Goal: Information Seeking & Learning: Learn about a topic

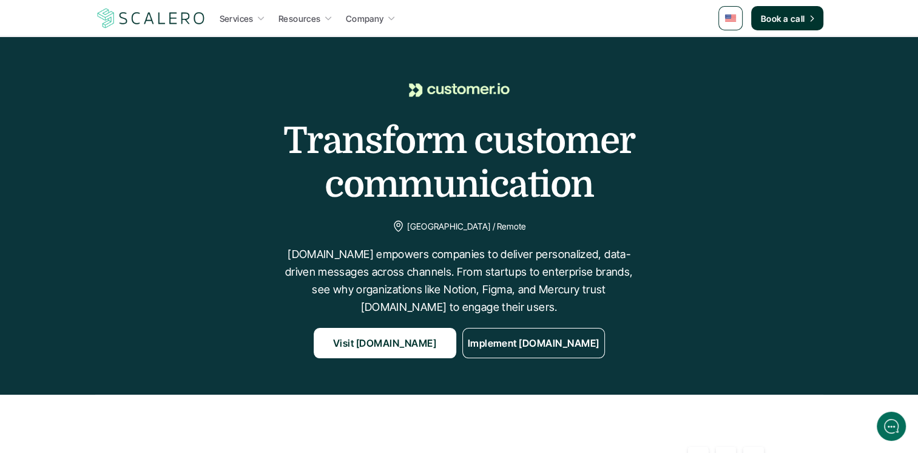
click at [167, 12] on img at bounding box center [151, 18] width 112 height 23
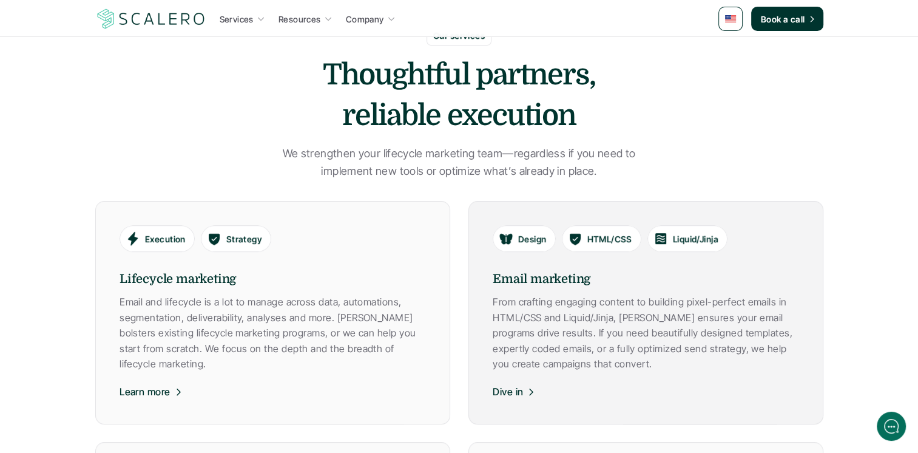
scroll to position [515, 0]
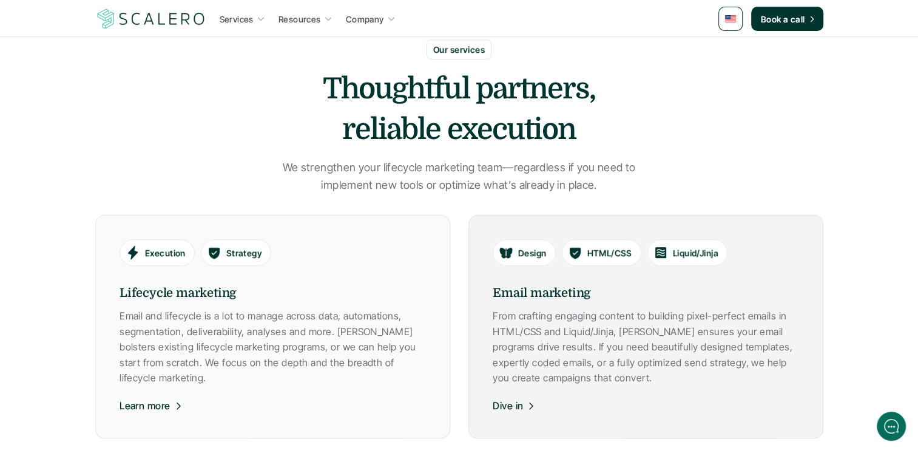
click at [546, 299] on h6 "Email marketing" at bounding box center [646, 293] width 307 height 18
